Goal: Information Seeking & Learning: Learn about a topic

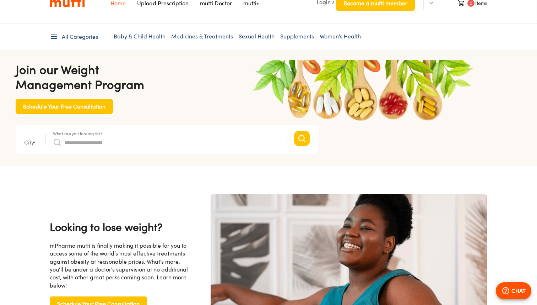
type input "*"
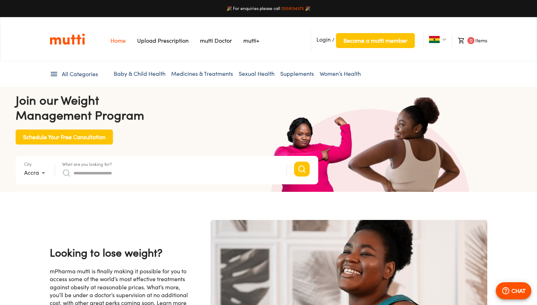
click at [157, 175] on input "What are you looking for?" at bounding box center [177, 172] width 206 height 11
type input "**********"
click at [294, 161] on button "Search" at bounding box center [302, 168] width 16 height 15
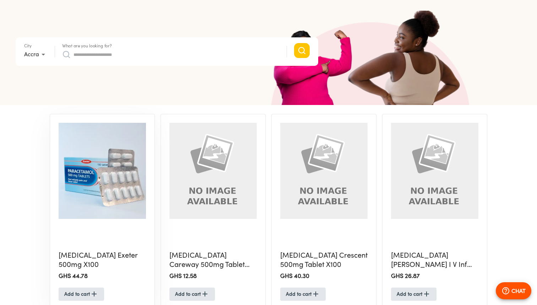
scroll to position [145, 0]
click at [117, 188] on img at bounding box center [102, 170] width 87 height 96
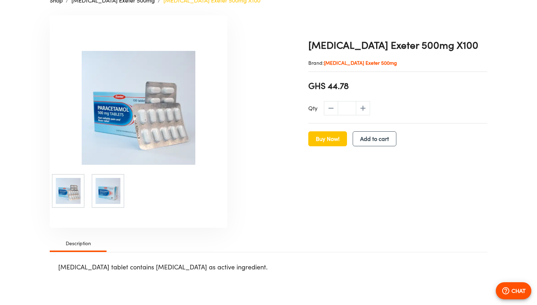
scroll to position [198, 0]
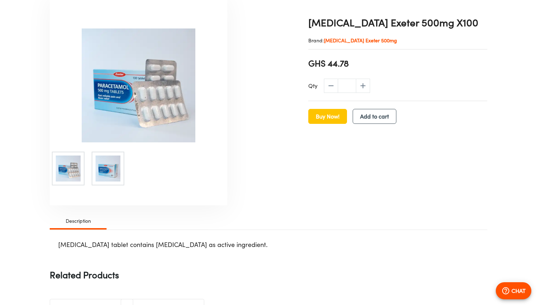
click at [349, 27] on h1 "Paracetamol Exeter 500mg X100" at bounding box center [398, 23] width 179 height 14
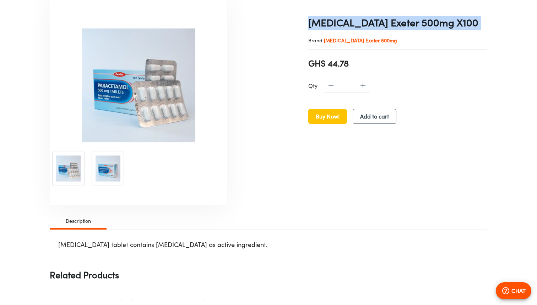
click at [349, 27] on h1 "Paracetamol Exeter 500mg X100" at bounding box center [398, 23] width 179 height 14
copy h1 "Paracetamol Exeter 500mg X100"
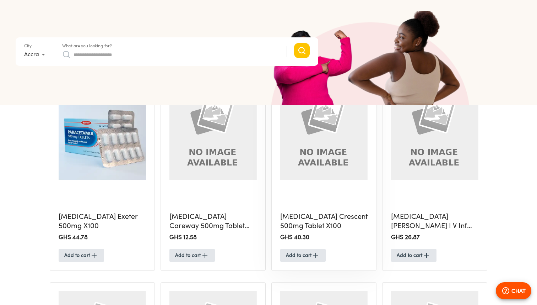
scroll to position [170, 0]
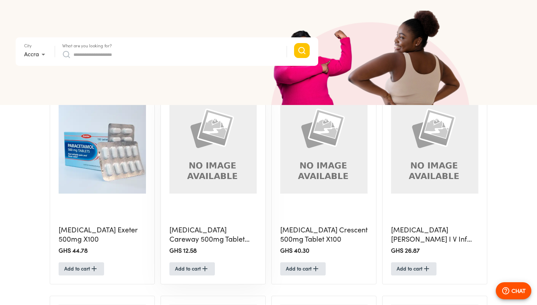
click at [213, 173] on img at bounding box center [213, 145] width 87 height 96
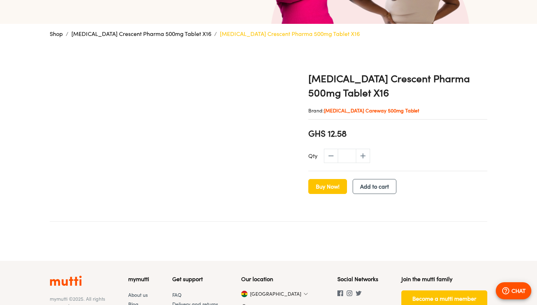
scroll to position [143, 0]
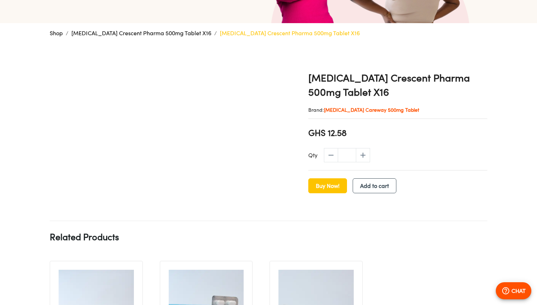
click at [319, 80] on h1 "Paracetamol Crescent Pharma 500mg Tablet X16" at bounding box center [398, 85] width 179 height 28
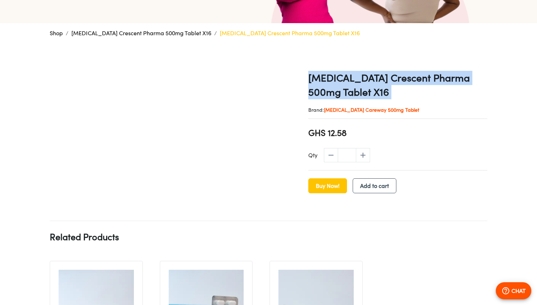
click at [319, 80] on h1 "Paracetamol Crescent Pharma 500mg Tablet X16" at bounding box center [398, 85] width 179 height 28
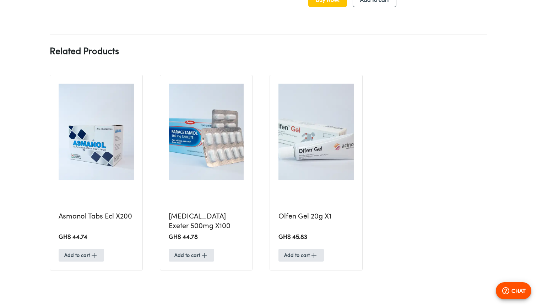
scroll to position [322, 0]
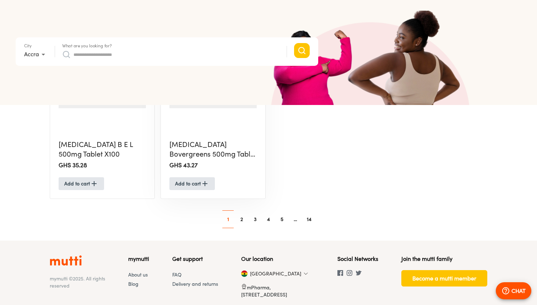
scroll to position [698, 0]
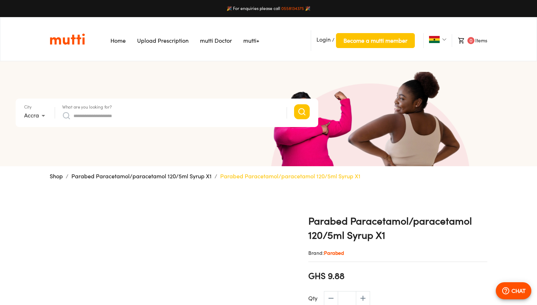
click at [238, 108] on div "What are you looking for?" at bounding box center [171, 112] width 218 height 17
click at [224, 116] on input "What are you looking for?" at bounding box center [177, 115] width 206 height 11
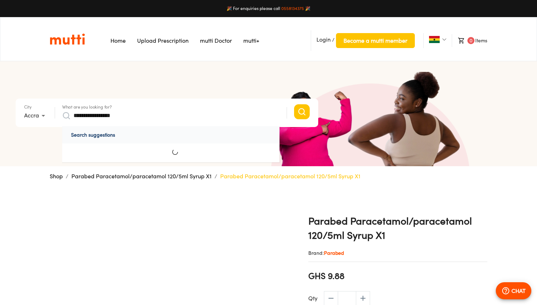
type input "**********"
click at [294, 104] on button "Search" at bounding box center [302, 111] width 16 height 15
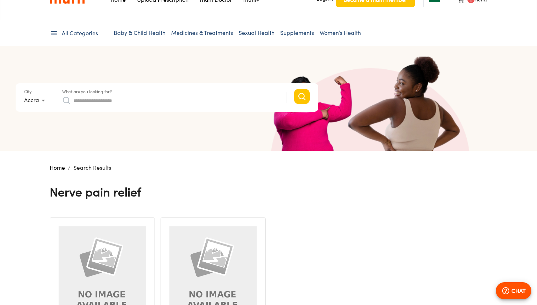
scroll to position [19, 0]
